Goal: Check status: Check status

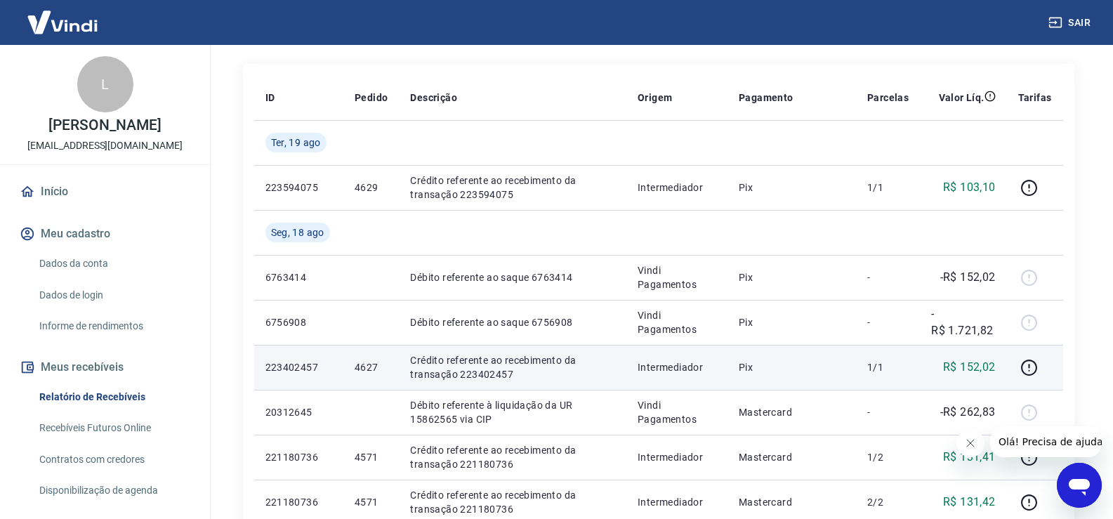
scroll to position [281, 0]
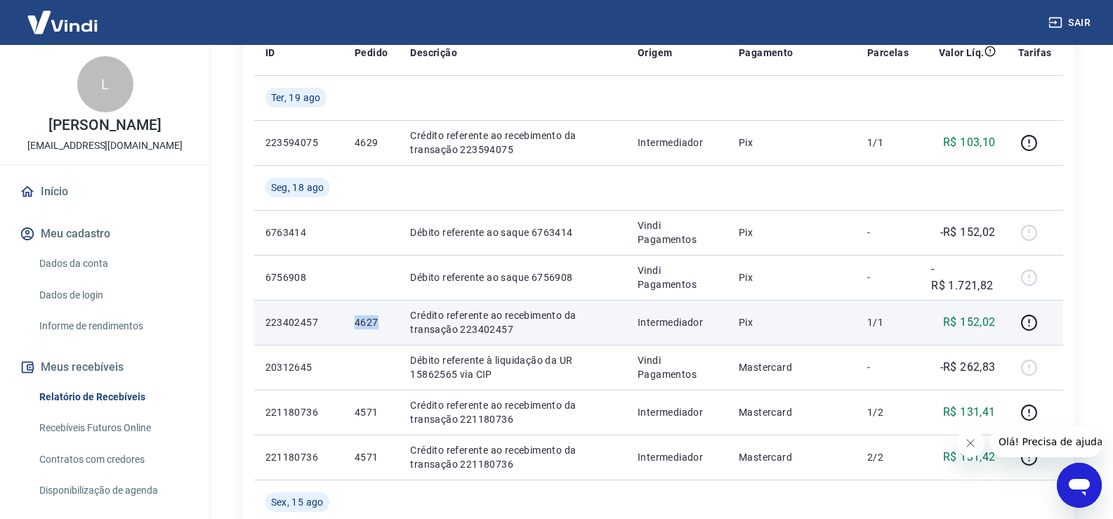
drag, startPoint x: 352, startPoint y: 319, endPoint x: 377, endPoint y: 325, distance: 25.4
click at [377, 325] on td "4627" at bounding box center [370, 322] width 55 height 45
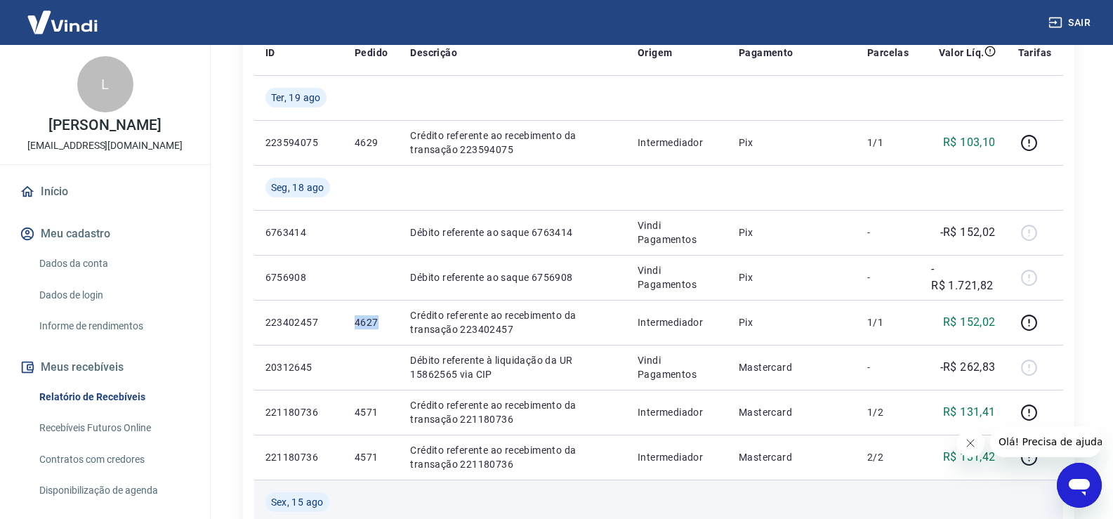
copy p "4627"
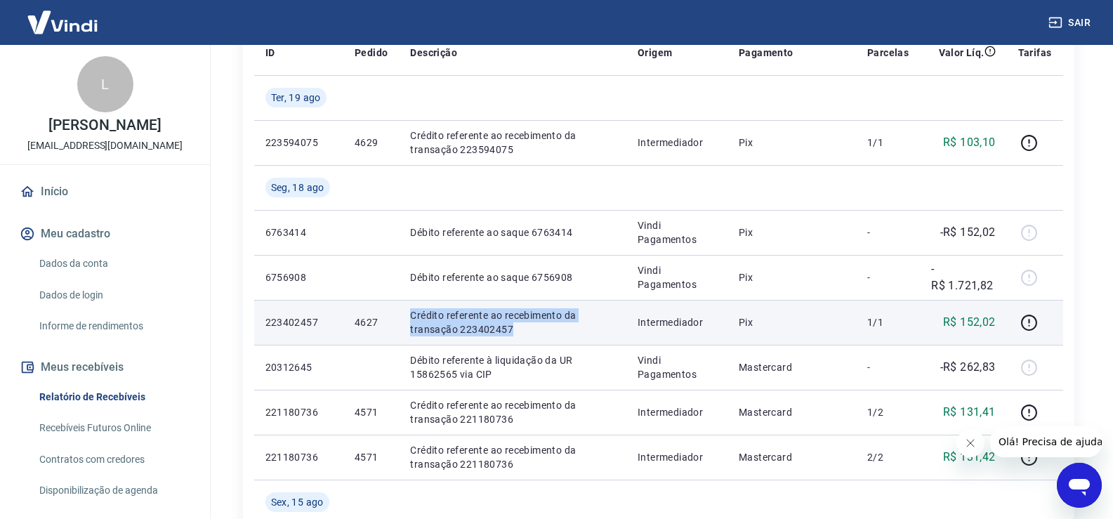
drag, startPoint x: 409, startPoint y: 315, endPoint x: 510, endPoint y: 325, distance: 102.3
click at [510, 325] on td "Crédito referente ao recebimento da transação 223402457" at bounding box center [512, 322] width 227 height 45
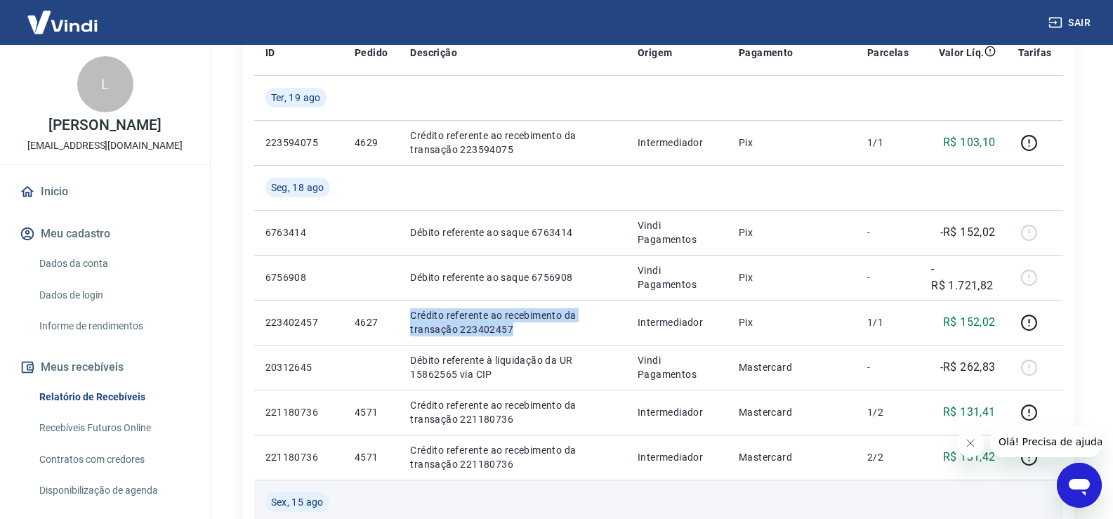
copy p "Crédito referente ao recebimento da transação 223402457"
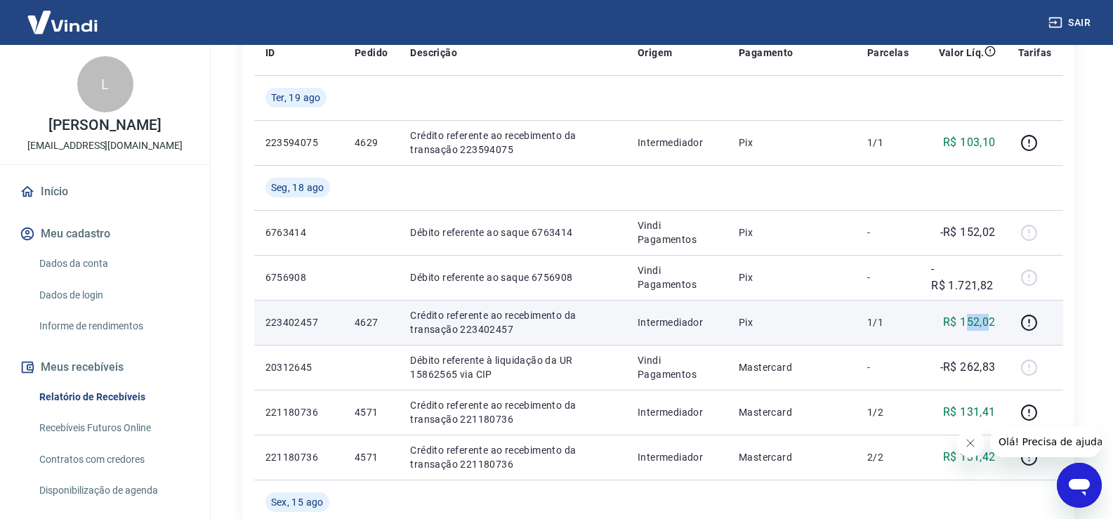
drag, startPoint x: 991, startPoint y: 321, endPoint x: 969, endPoint y: 319, distance: 22.5
click at [969, 318] on p "R$ 152,02" at bounding box center [969, 322] width 53 height 17
drag, startPoint x: 998, startPoint y: 321, endPoint x: 963, endPoint y: 321, distance: 34.4
click at [963, 321] on td "R$ 152,02" at bounding box center [963, 322] width 86 height 45
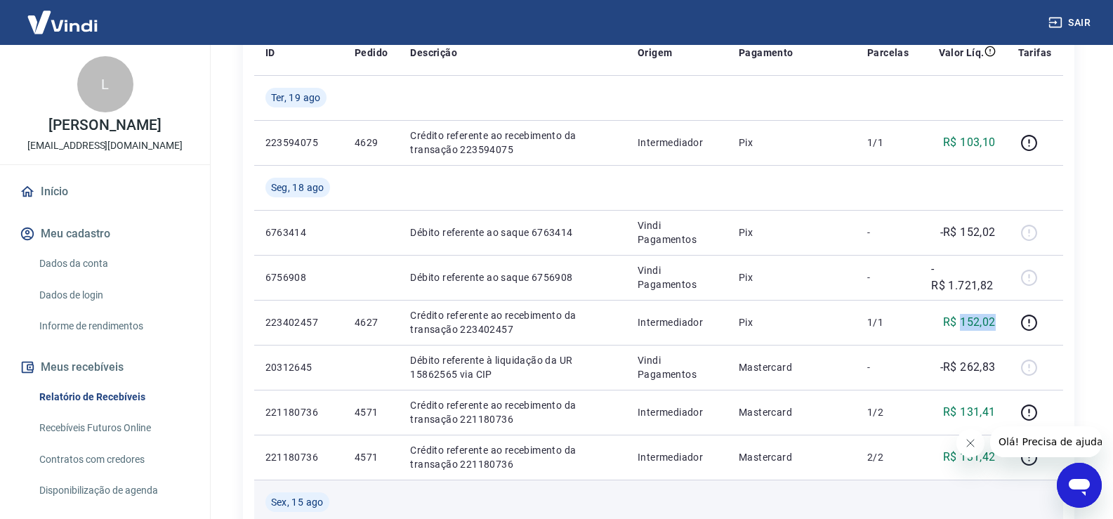
copy p "152,02"
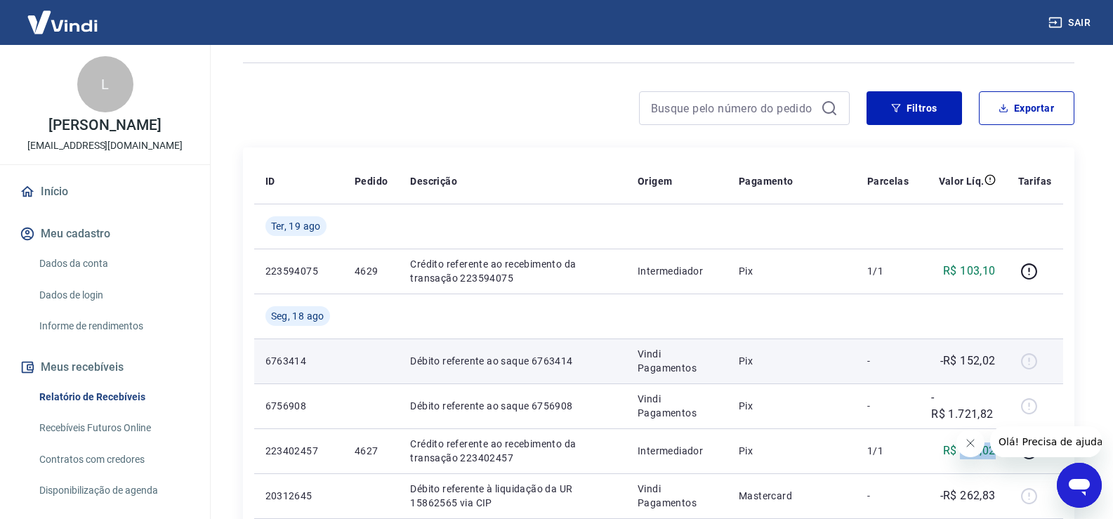
scroll to position [140, 0]
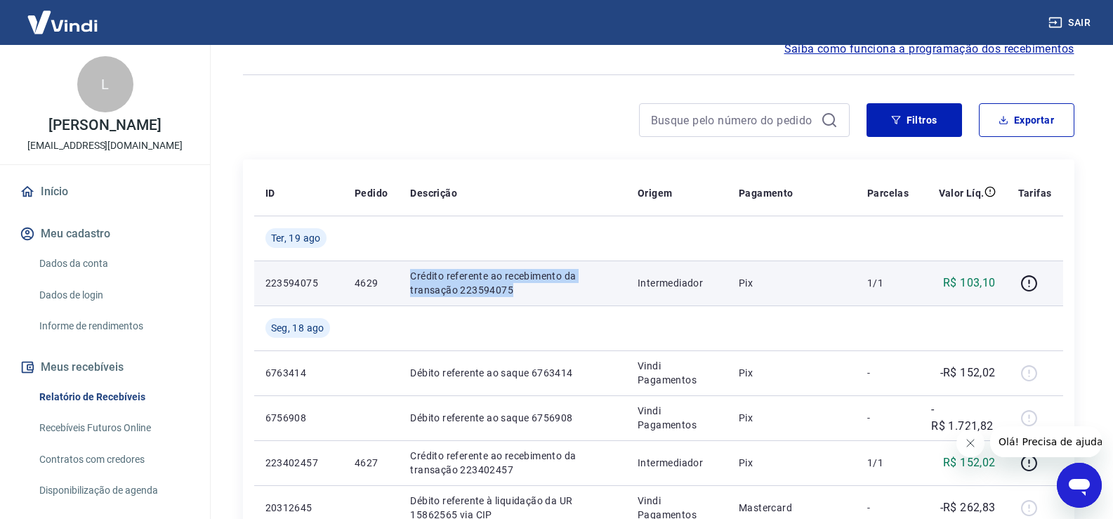
drag, startPoint x: 409, startPoint y: 271, endPoint x: 515, endPoint y: 293, distance: 109.0
click at [515, 293] on p "Crédito referente ao recebimento da transação 223594075" at bounding box center [512, 283] width 205 height 28
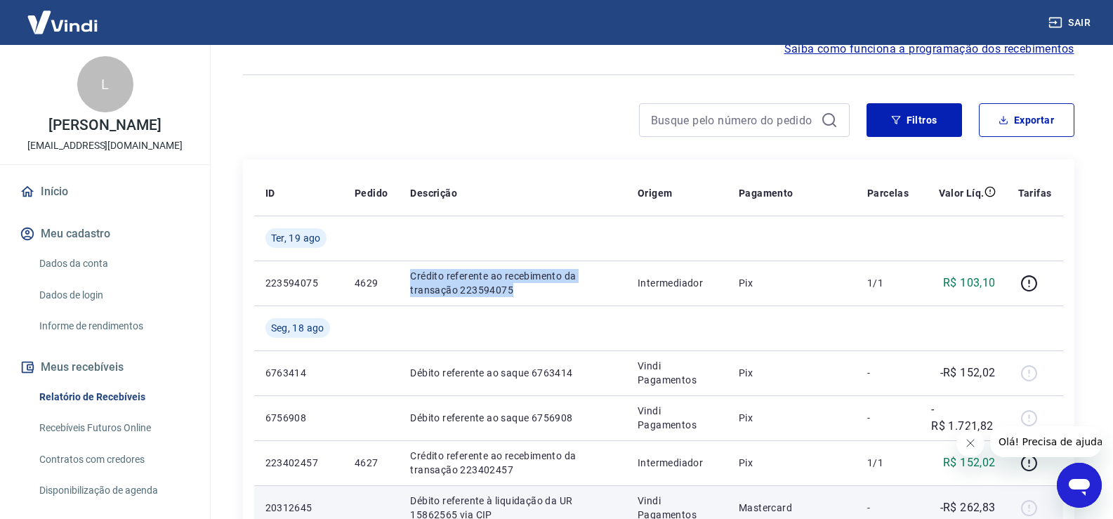
copy p "Crédito referente ao recebimento da transação 223594075"
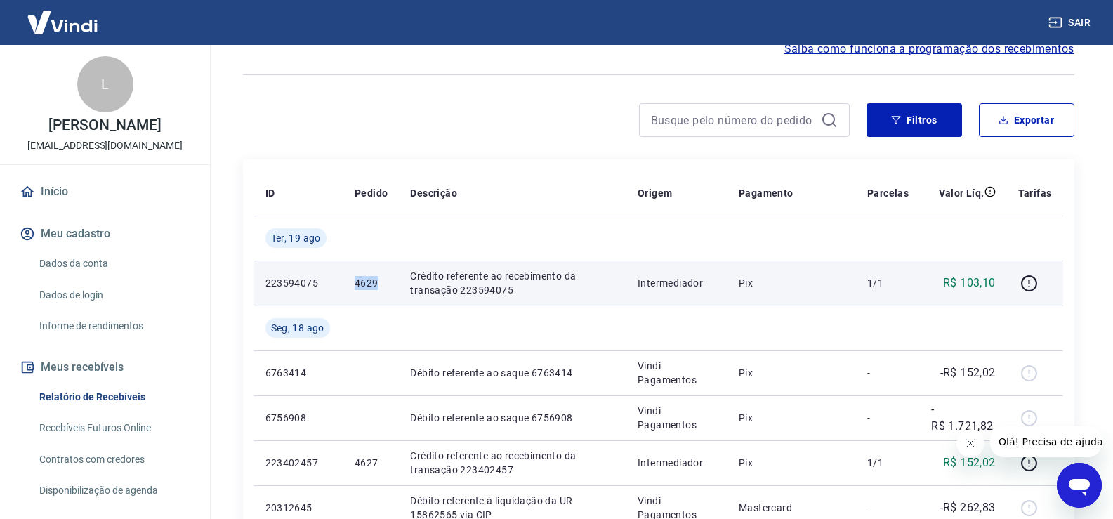
drag, startPoint x: 365, startPoint y: 284, endPoint x: 376, endPoint y: 286, distance: 11.3
click at [376, 286] on td "4629" at bounding box center [370, 282] width 55 height 45
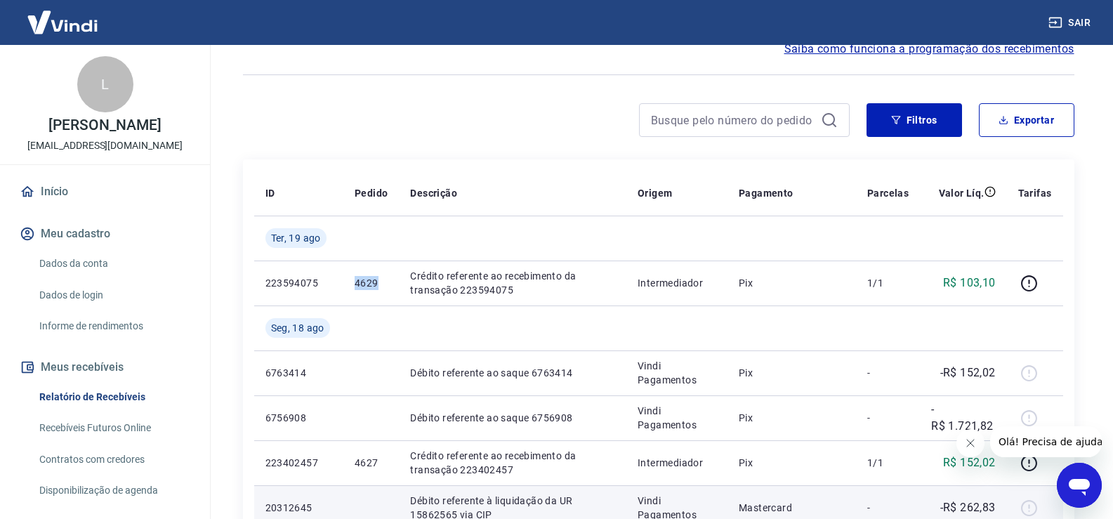
copy p "4629"
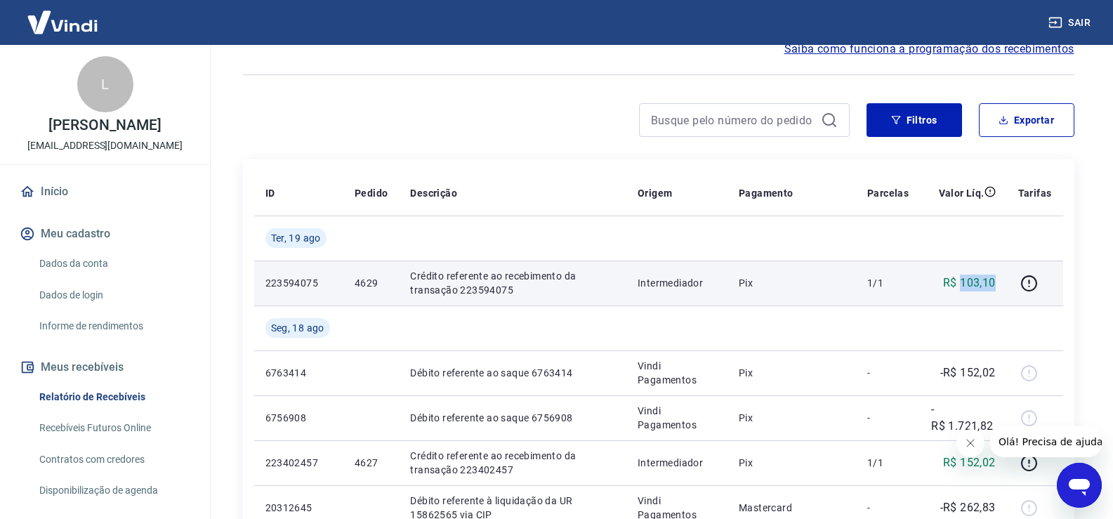
drag, startPoint x: 994, startPoint y: 284, endPoint x: 960, endPoint y: 282, distance: 34.5
click at [960, 282] on p "R$ 103,10" at bounding box center [969, 282] width 53 height 17
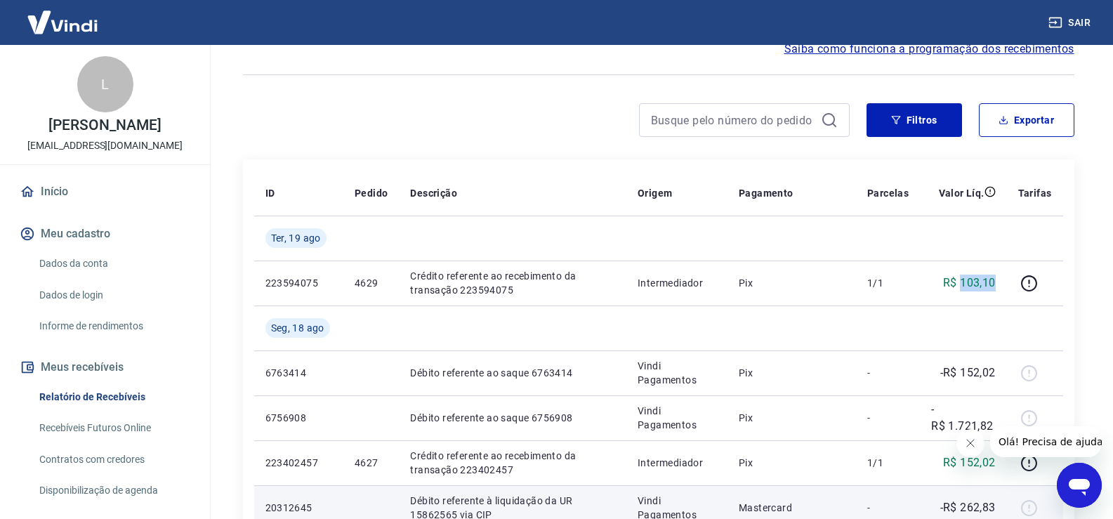
copy p "103,10"
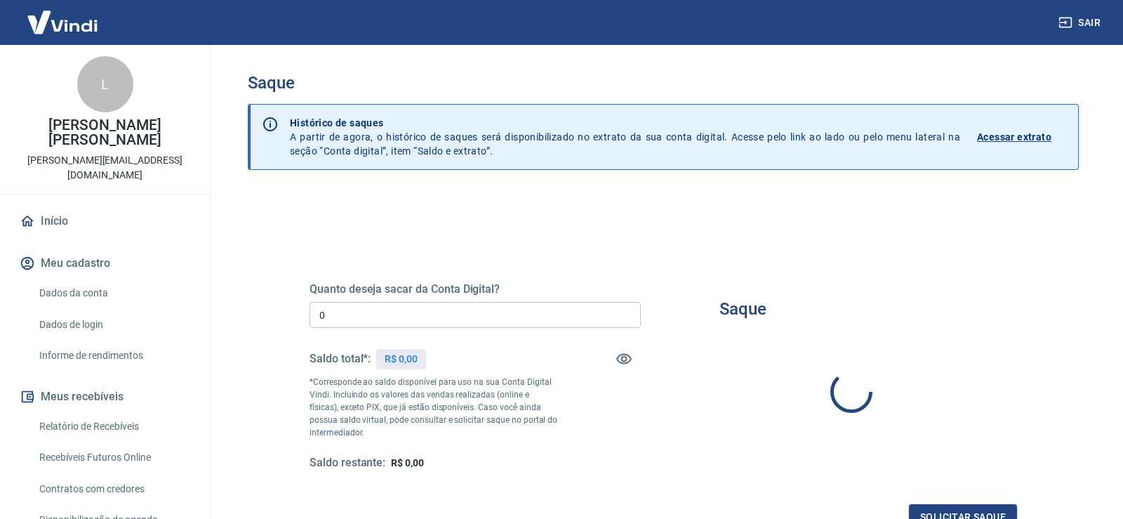
type input "R$ 0,00"
